Goal: Task Accomplishment & Management: Complete application form

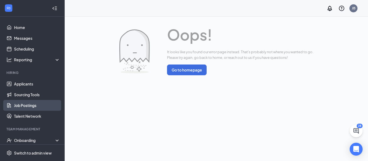
scroll to position [39, 0]
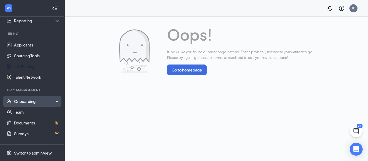
click at [33, 101] on div "Onboarding" at bounding box center [34, 101] width 41 height 5
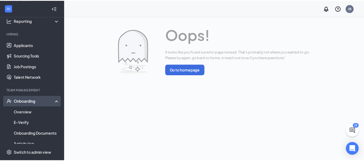
scroll to position [41, 0]
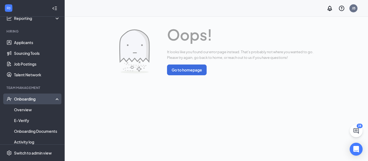
click at [32, 100] on div "Onboarding" at bounding box center [34, 98] width 41 height 5
click at [30, 97] on div "Onboarding" at bounding box center [34, 98] width 41 height 5
click at [22, 108] on link "Overview" at bounding box center [37, 110] width 46 height 11
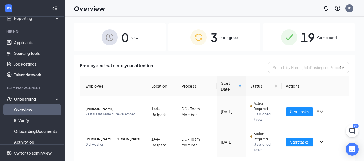
click at [220, 37] on span "In progress" at bounding box center [229, 37] width 19 height 5
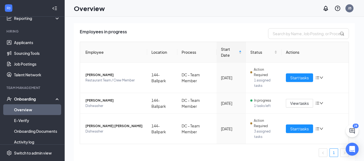
scroll to position [36, 0]
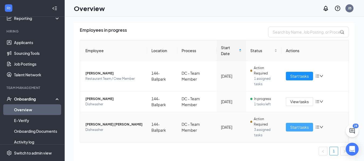
click at [296, 125] on span "Start tasks" at bounding box center [299, 127] width 19 height 6
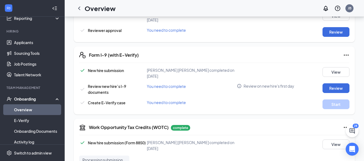
scroll to position [152, 0]
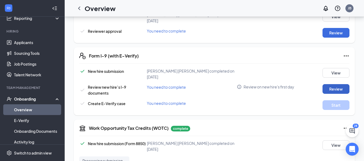
click at [334, 90] on button "Review" at bounding box center [335, 89] width 27 height 10
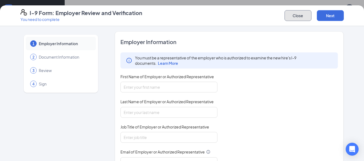
click at [292, 15] on button "Close" at bounding box center [297, 15] width 27 height 11
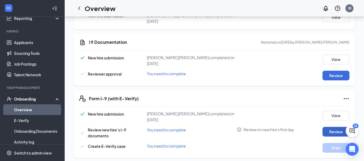
scroll to position [109, 0]
click at [335, 58] on button "View" at bounding box center [335, 59] width 27 height 10
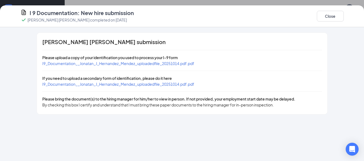
click at [101, 64] on span "I9_Documentation__Jonatan_J_Hernandez_Mendez_uploadedfile_20251014.pdf.pdf" at bounding box center [118, 63] width 152 height 5
click at [80, 84] on span "I9_Documentation__Jonatan_J_Hernandez_Mendez_uploadedfile_20251014.pdf.pdf" at bounding box center [118, 84] width 152 height 5
click at [329, 18] on button "Close" at bounding box center [330, 16] width 27 height 11
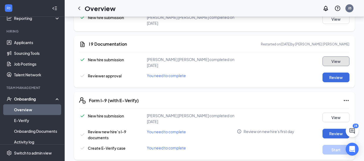
scroll to position [107, 0]
click at [334, 74] on button "Review" at bounding box center [335, 77] width 27 height 10
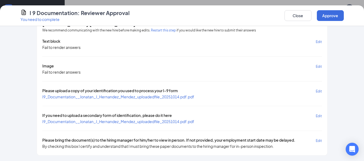
scroll to position [152, 0]
click at [325, 17] on button "Approve" at bounding box center [330, 15] width 27 height 11
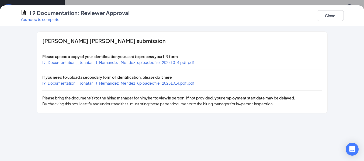
scroll to position [191, 0]
click at [335, 14] on button "Close" at bounding box center [330, 15] width 27 height 11
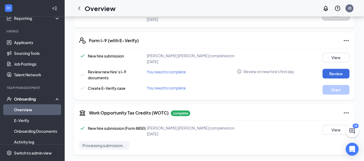
scroll to position [169, 0]
click at [336, 71] on button "Review" at bounding box center [335, 74] width 27 height 10
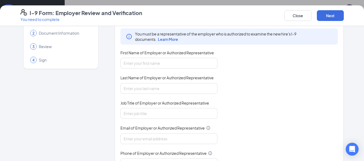
scroll to position [24, 0]
click at [178, 59] on input "First Name of Employer or Authorized Representative" at bounding box center [168, 63] width 97 height 11
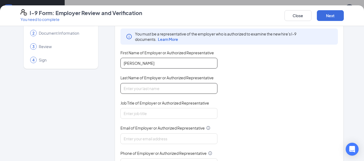
type input "[PERSON_NAME]"
click at [150, 92] on input "Last Name of Employer or Authorized Representative" at bounding box center [168, 88] width 97 height 11
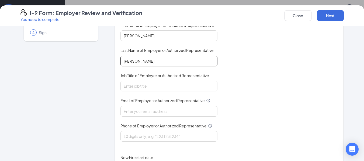
scroll to position [52, 0]
type input "[PERSON_NAME]"
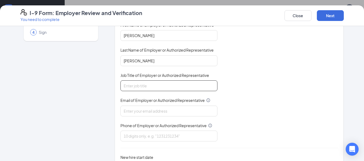
click at [150, 88] on input "Job Title of Employer or Authorized Representative" at bounding box center [168, 86] width 97 height 11
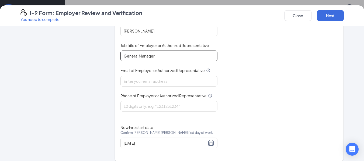
scroll to position [82, 0]
type input "General Manager"
click at [153, 84] on input "Email of Employer or Authorized Representative" at bounding box center [168, 81] width 97 height 11
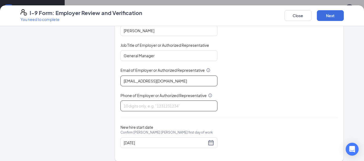
scroll to position [88, 0]
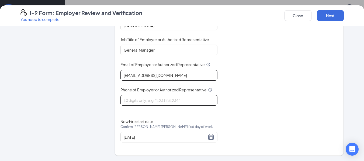
type input "[EMAIL_ADDRESS][DOMAIN_NAME]"
click at [180, 101] on input "Phone of Employer or Authorized Representative" at bounding box center [168, 100] width 97 height 11
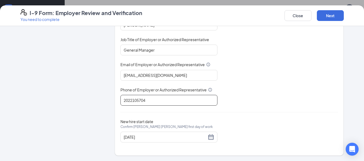
scroll to position [209, 0]
type input "2022105704"
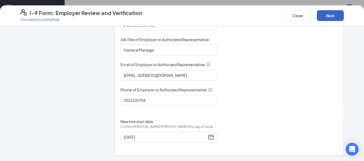
click at [330, 15] on button "Next" at bounding box center [330, 15] width 27 height 11
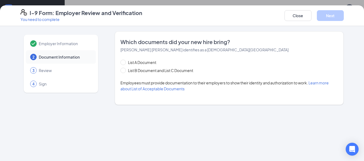
scroll to position [0, 0]
click at [122, 62] on input "List A Document" at bounding box center [122, 62] width 4 height 4
radio input "true"
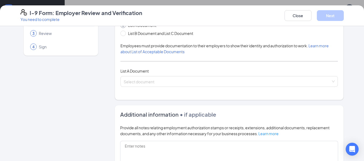
scroll to position [37, 0]
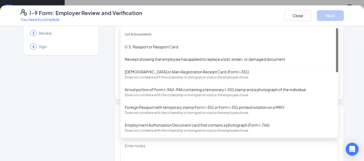
click at [168, 80] on div "Select document List A Documents U.S. Passport or Passport Card Receipt showing…" at bounding box center [229, 81] width 218 height 11
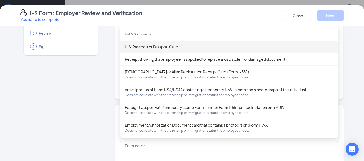
click at [157, 49] on div "U.S. Passport or Passport Card" at bounding box center [229, 47] width 209 height 6
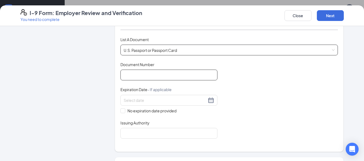
scroll to position [69, 0]
click at [165, 76] on input "Document Number" at bounding box center [168, 75] width 97 height 11
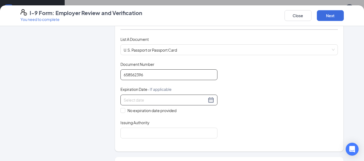
type input "658562396"
click at [208, 100] on div at bounding box center [169, 100] width 91 height 6
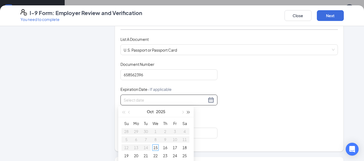
click at [188, 112] on span "button" at bounding box center [188, 112] width 3 height 3
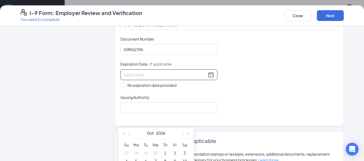
scroll to position [95, 0]
type input "[DATE]"
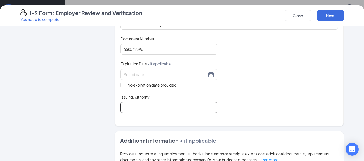
click at [144, 109] on input "Issuing Authority" at bounding box center [168, 107] width 97 height 11
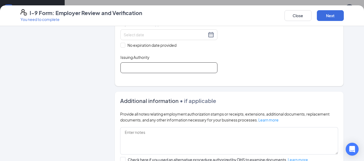
scroll to position [135, 0]
paste input "U.S. Department of State."
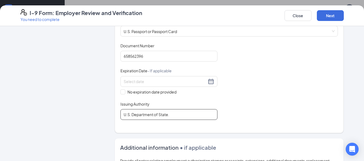
scroll to position [87, 0]
type input "U.S. Department of State."
click at [167, 85] on div at bounding box center [168, 82] width 97 height 11
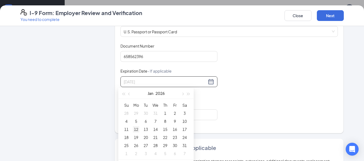
type input "[DATE]"
click at [134, 129] on div "12" at bounding box center [136, 129] width 6 height 6
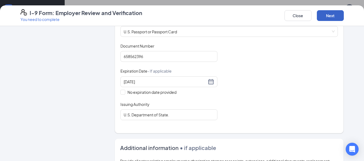
click at [330, 10] on button "Next" at bounding box center [330, 15] width 27 height 11
click at [331, 15] on button "Next" at bounding box center [330, 15] width 27 height 11
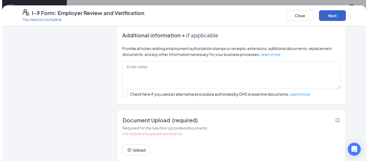
scroll to position [217, 0]
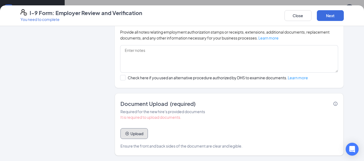
click at [132, 135] on button "Upload" at bounding box center [133, 134] width 27 height 11
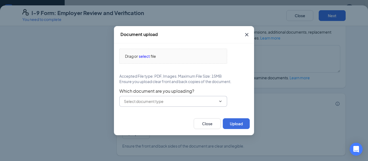
click at [220, 103] on icon "ChevronDown" at bounding box center [220, 101] width 4 height 4
click at [176, 112] on div "U.S. Passport or Passport Card" at bounding box center [154, 112] width 53 height 6
type input "U.S. Passport or Passport Card"
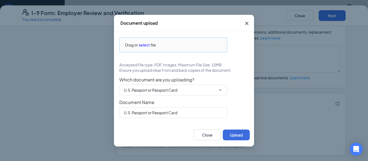
click at [144, 47] on span "select" at bounding box center [144, 45] width 11 height 6
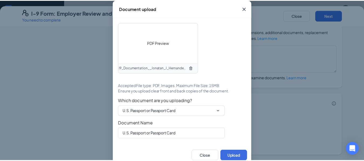
scroll to position [6, 0]
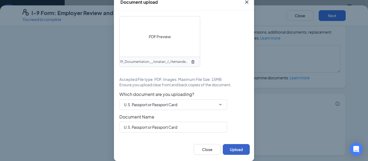
click at [230, 147] on button "Upload" at bounding box center [236, 149] width 27 height 11
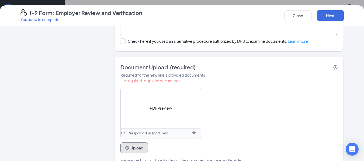
scroll to position [268, 0]
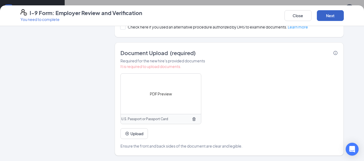
click at [323, 15] on button "Next" at bounding box center [330, 15] width 27 height 11
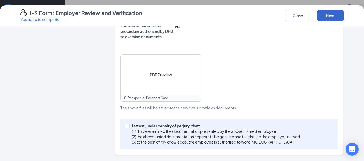
scroll to position [225, 0]
click at [126, 126] on input "I attest, under penalty of [PERSON_NAME], that: (1) I have examined the documen…" at bounding box center [127, 126] width 4 height 4
checkbox input "true"
click at [330, 14] on button "Next" at bounding box center [330, 15] width 27 height 11
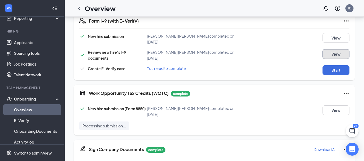
scroll to position [190, 0]
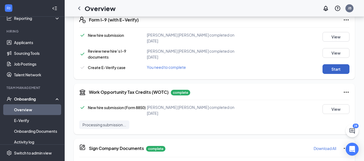
click at [331, 67] on button "Start" at bounding box center [335, 69] width 27 height 10
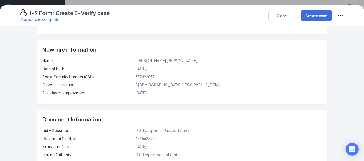
scroll to position [61, 0]
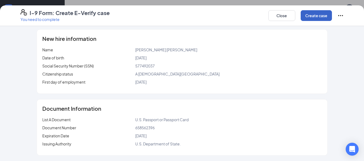
click at [312, 16] on button "Create case" at bounding box center [316, 15] width 31 height 11
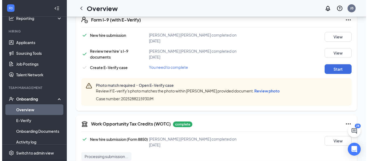
scroll to position [128, 0]
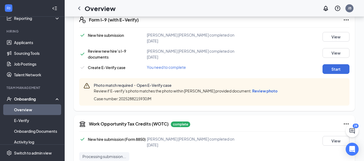
click at [277, 90] on span "Review photo" at bounding box center [264, 91] width 25 height 5
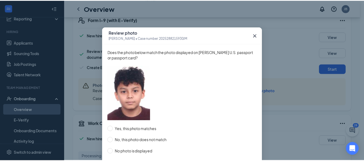
scroll to position [29, 0]
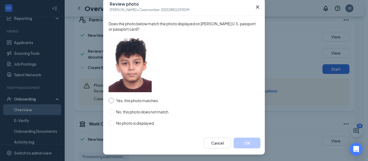
click at [110, 102] on input "Yes, this photo matches" at bounding box center [111, 100] width 5 height 5
radio input "true"
click at [245, 145] on button "OK" at bounding box center [247, 143] width 27 height 11
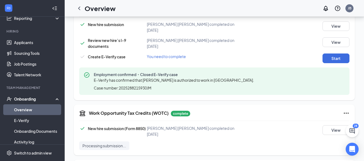
scroll to position [199, 0]
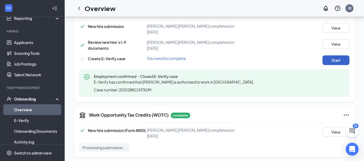
click at [333, 61] on button "Start" at bounding box center [335, 60] width 27 height 10
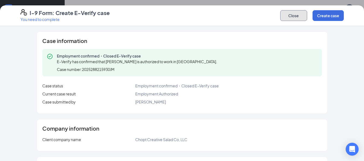
click at [298, 16] on button "Close" at bounding box center [293, 15] width 27 height 11
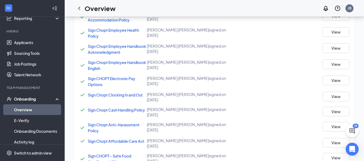
scroll to position [586, 0]
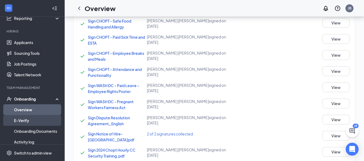
click at [24, 122] on link "E-Verify" at bounding box center [37, 120] width 46 height 11
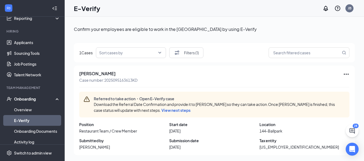
click at [347, 76] on icon "Ellipses" at bounding box center [346, 74] width 6 height 6
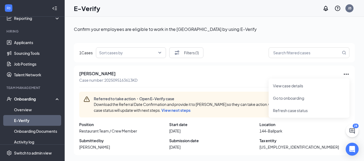
scroll to position [24, 0]
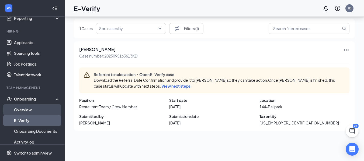
click at [19, 108] on link "Overview" at bounding box center [37, 110] width 46 height 11
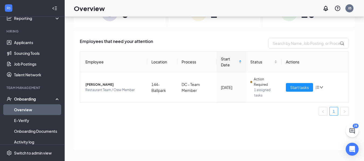
click at [19, 98] on div "Onboarding" at bounding box center [34, 98] width 41 height 5
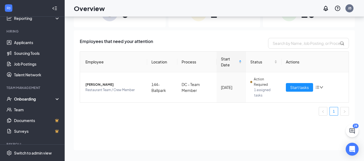
click at [24, 97] on div "Onboarding" at bounding box center [34, 98] width 41 height 5
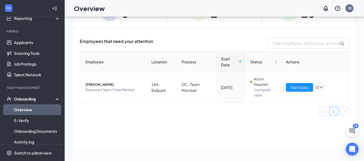
click at [21, 111] on link "Overview" at bounding box center [37, 110] width 46 height 11
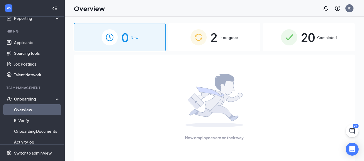
click at [217, 40] on span "2" at bounding box center [213, 37] width 7 height 19
